Goal: Obtain resource: Obtain resource

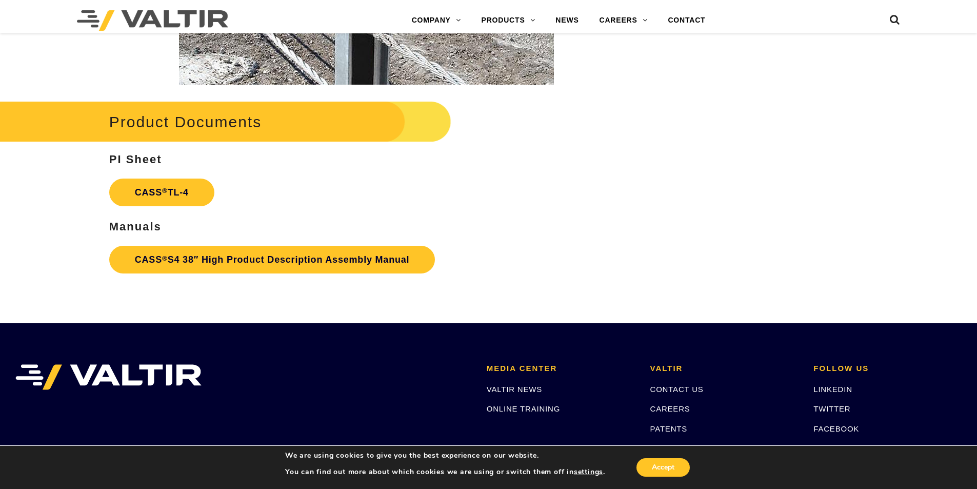
scroll to position [1538, 0]
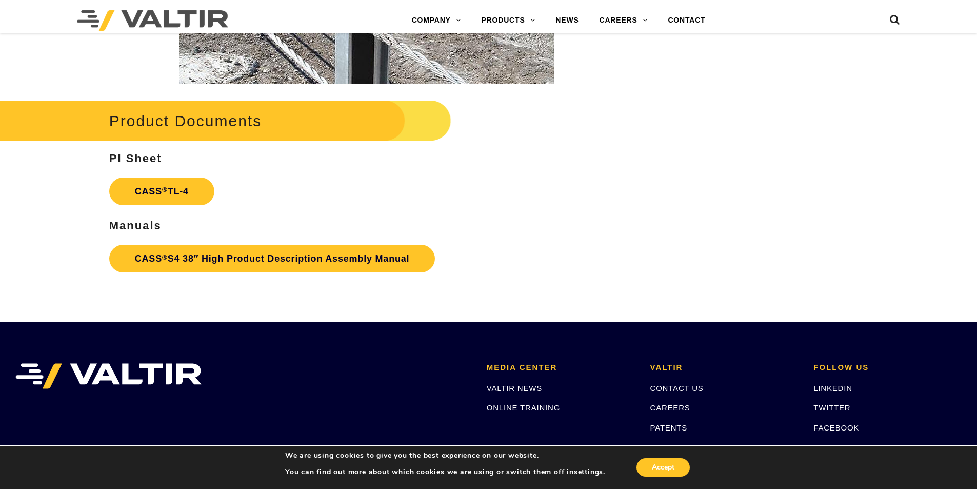
click at [165, 186] on sup "®" at bounding box center [165, 190] width 6 height 8
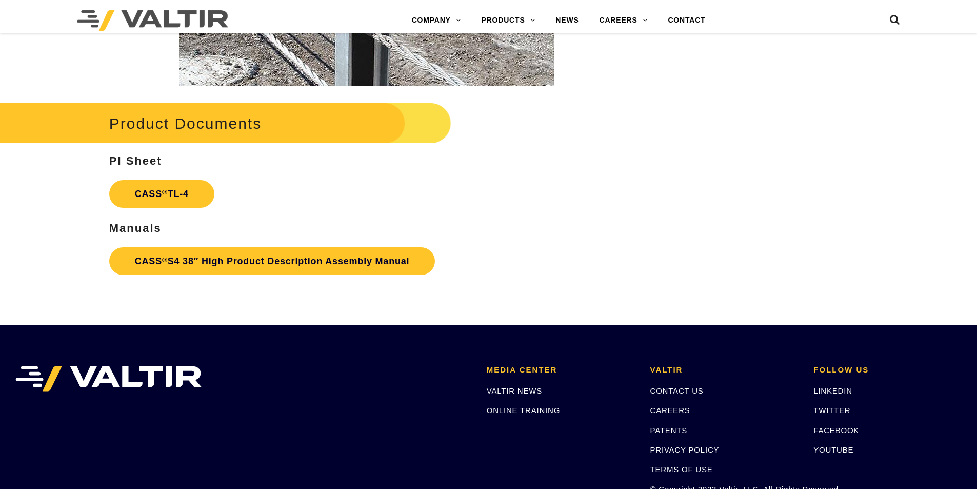
scroll to position [1538, 0]
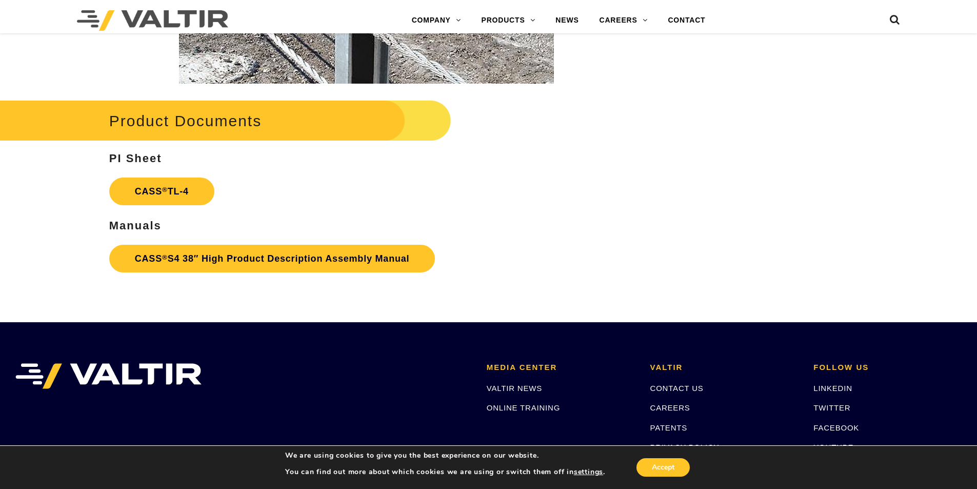
click at [260, 255] on link "CASS ® S4 38″ High Product Description Assembly Manual" at bounding box center [272, 259] width 326 height 28
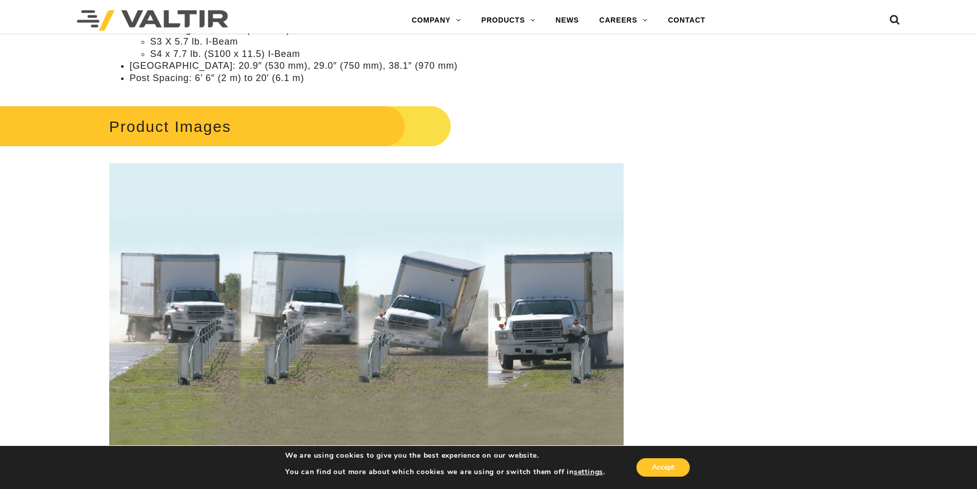
scroll to position [923, 0]
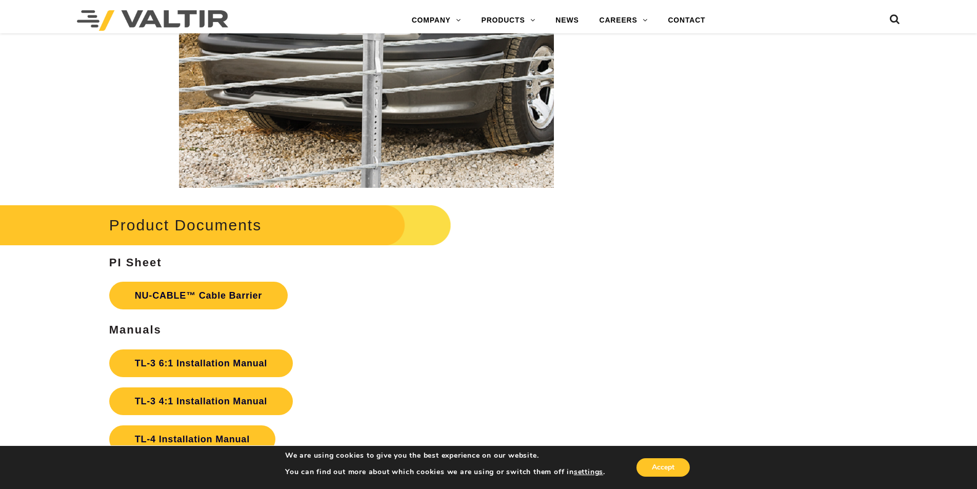
scroll to position [2153, 0]
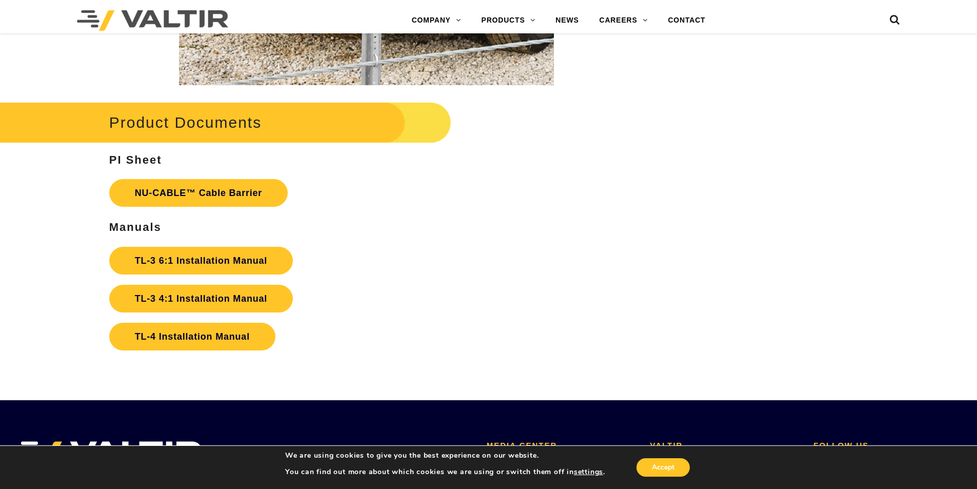
click at [218, 339] on link "TL-4 Installation Manual" at bounding box center [192, 336] width 166 height 28
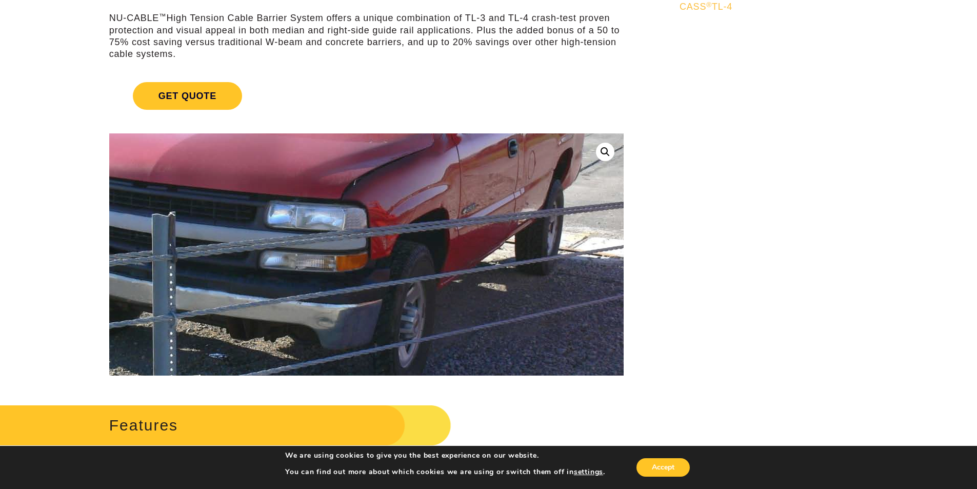
scroll to position [0, 0]
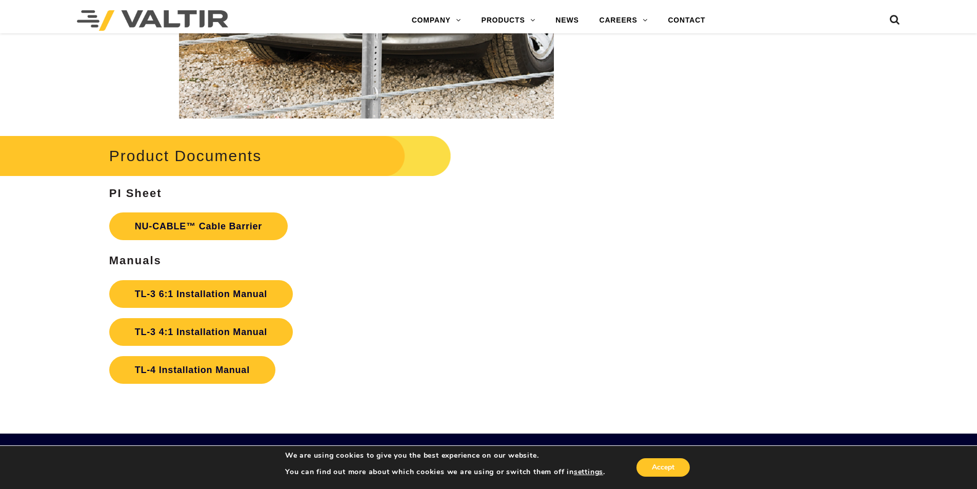
scroll to position [2102, 0]
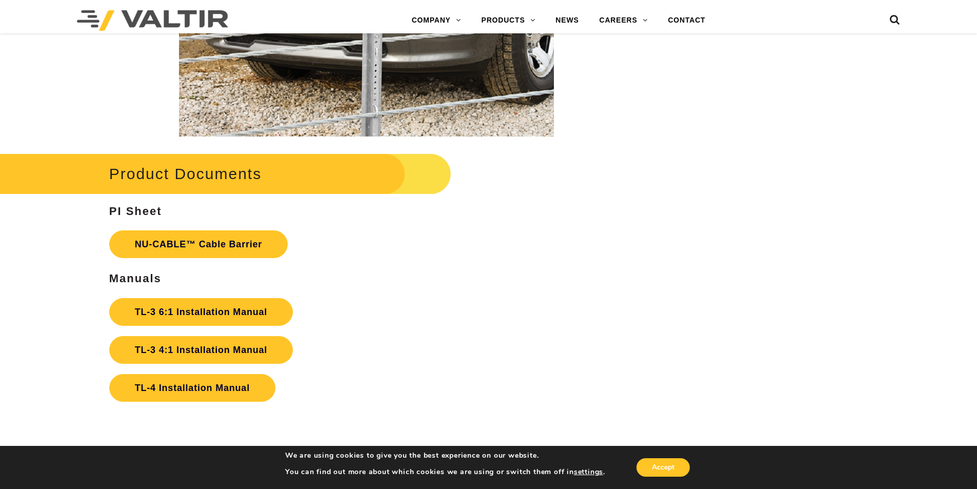
click at [223, 304] on link "TL-3 6:1 Installation Manual" at bounding box center [201, 312] width 184 height 28
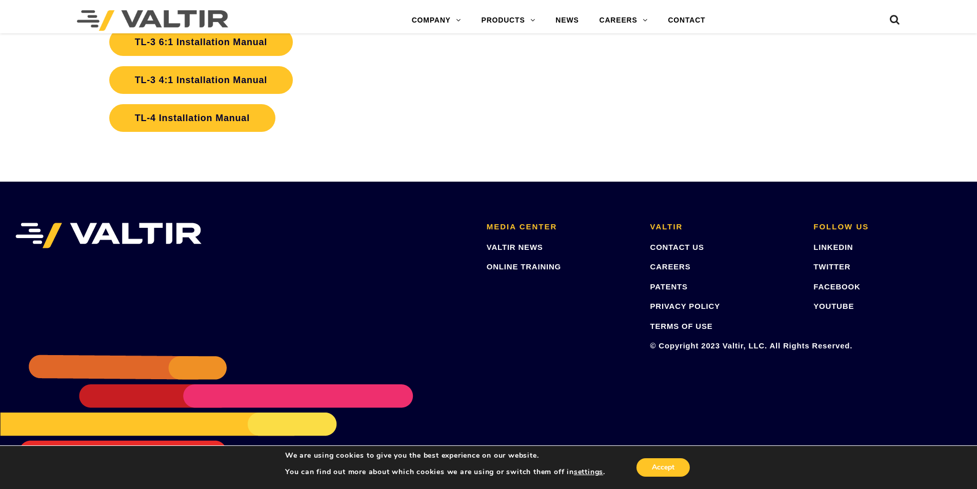
scroll to position [2372, 0]
